Goal: Task Accomplishment & Management: Use online tool/utility

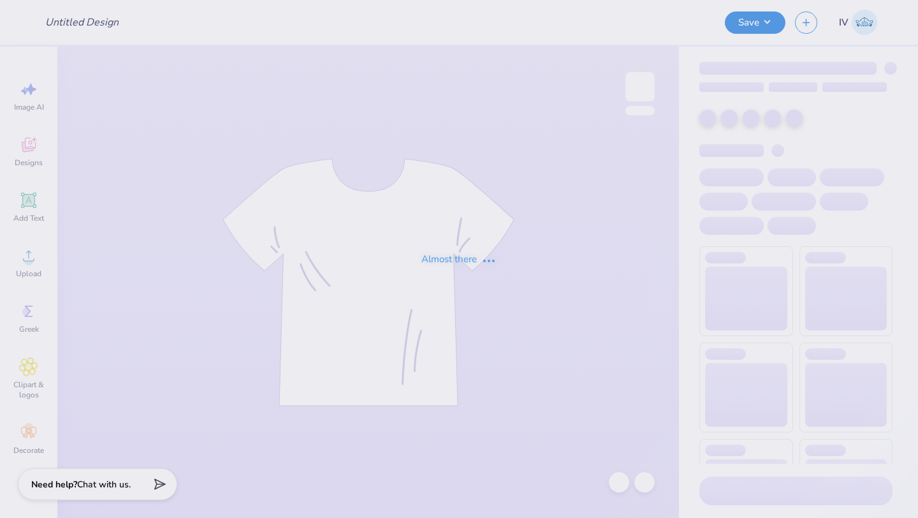
type input "Dads weekend"
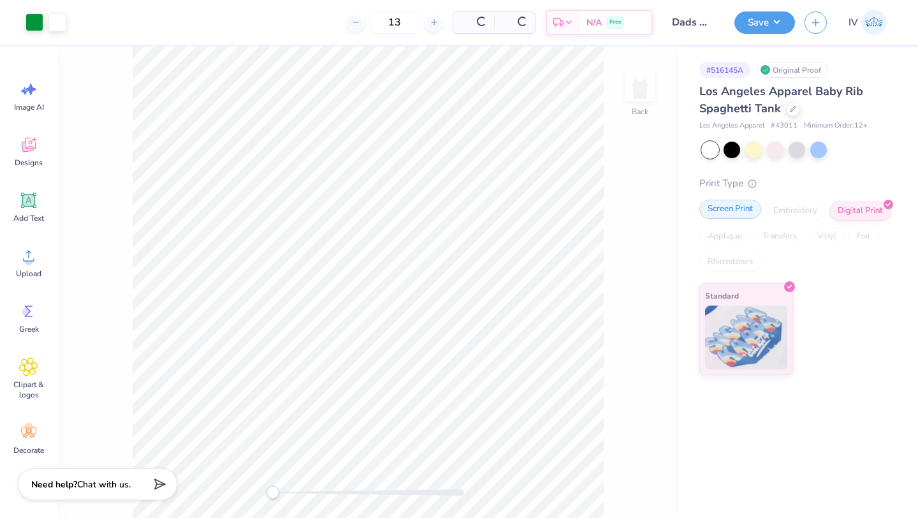
click at [740, 209] on div "Screen Print" at bounding box center [730, 209] width 62 height 19
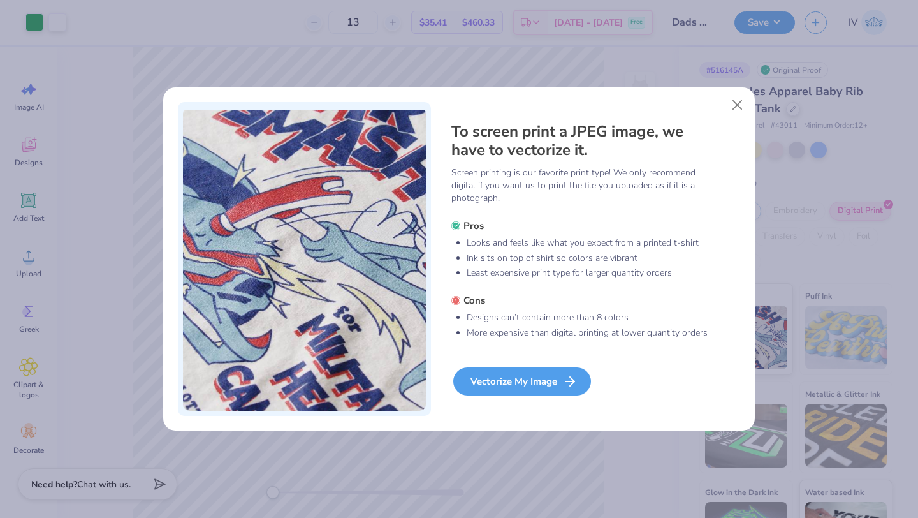
click at [513, 374] on div "Vectorize My Image" at bounding box center [522, 381] width 138 height 28
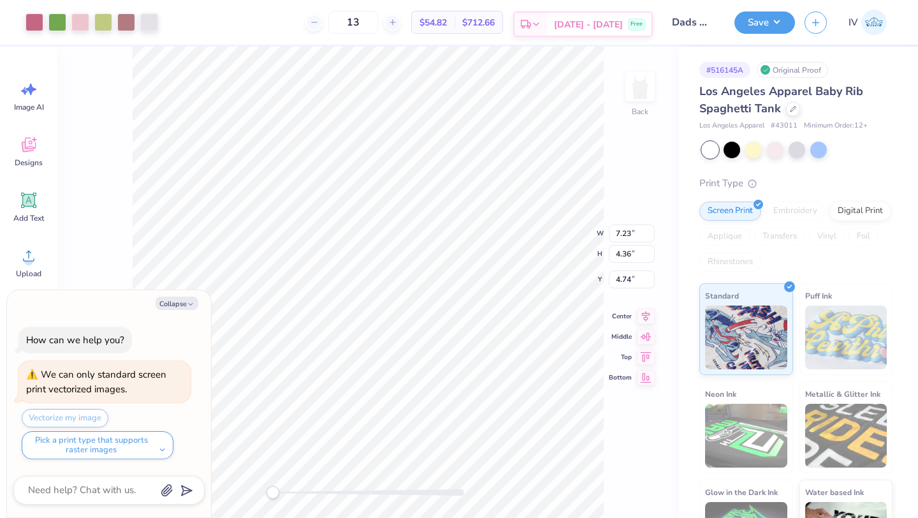
type textarea "x"
type input "2.77"
type input "5.76"
type input "1.88"
click at [378, 26] on input "13" at bounding box center [353, 22] width 50 height 23
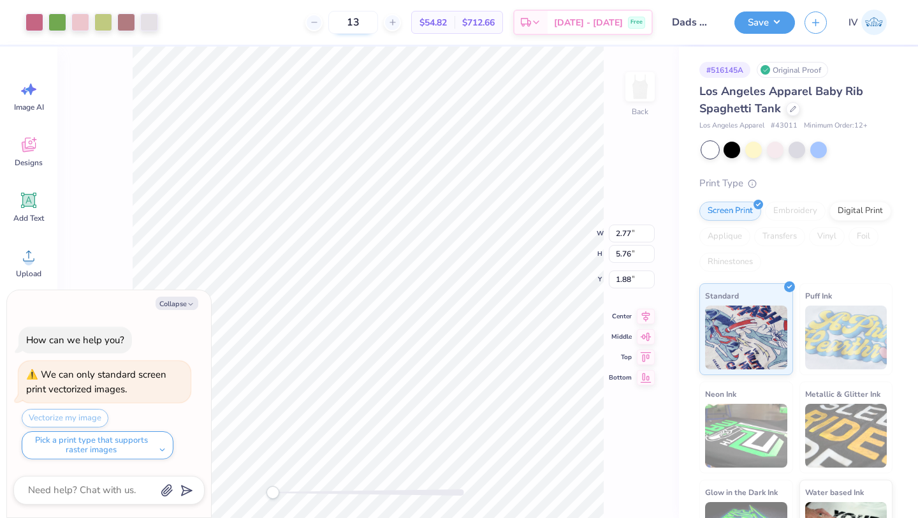
type input "1"
type input "24"
type textarea "x"
type input "24"
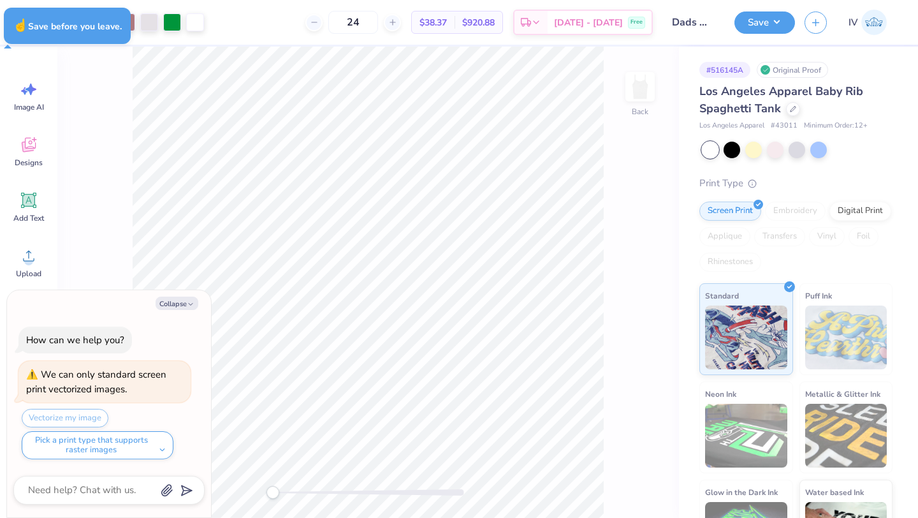
type textarea "x"
